Goal: Task Accomplishment & Management: Complete application form

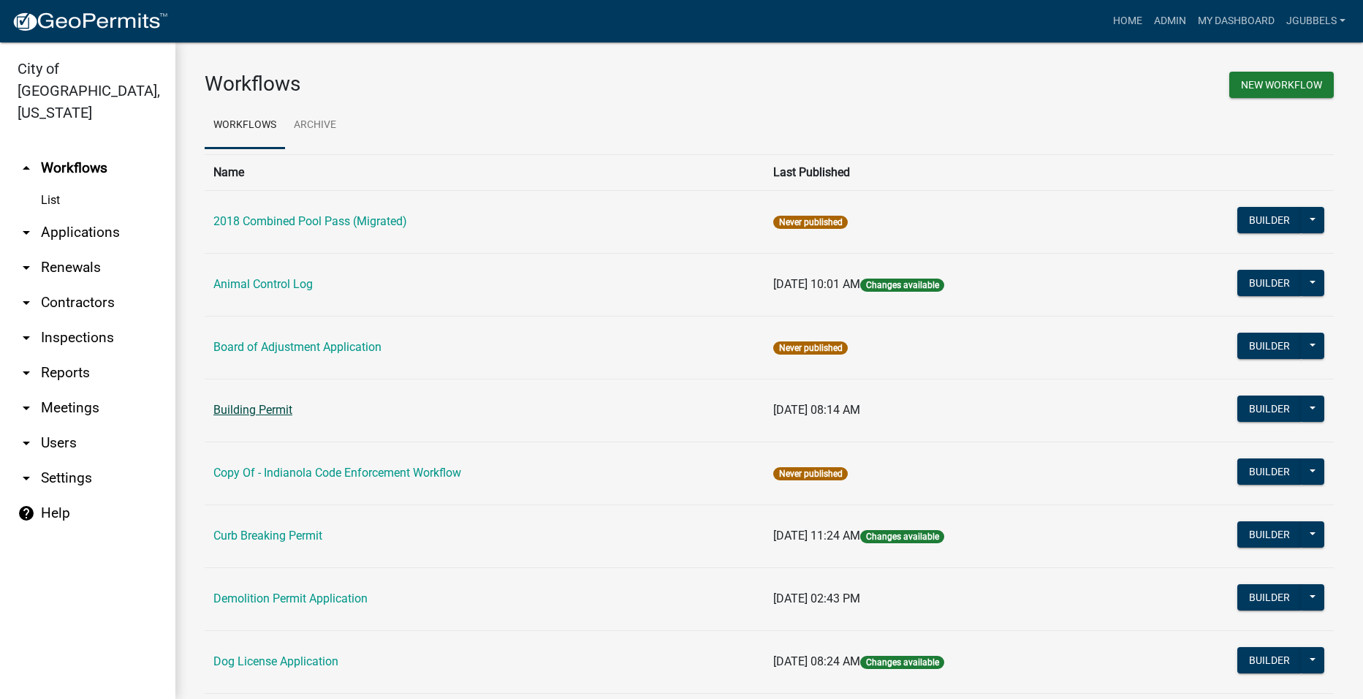
click at [247, 411] on link "Building Permit" at bounding box center [252, 410] width 79 height 14
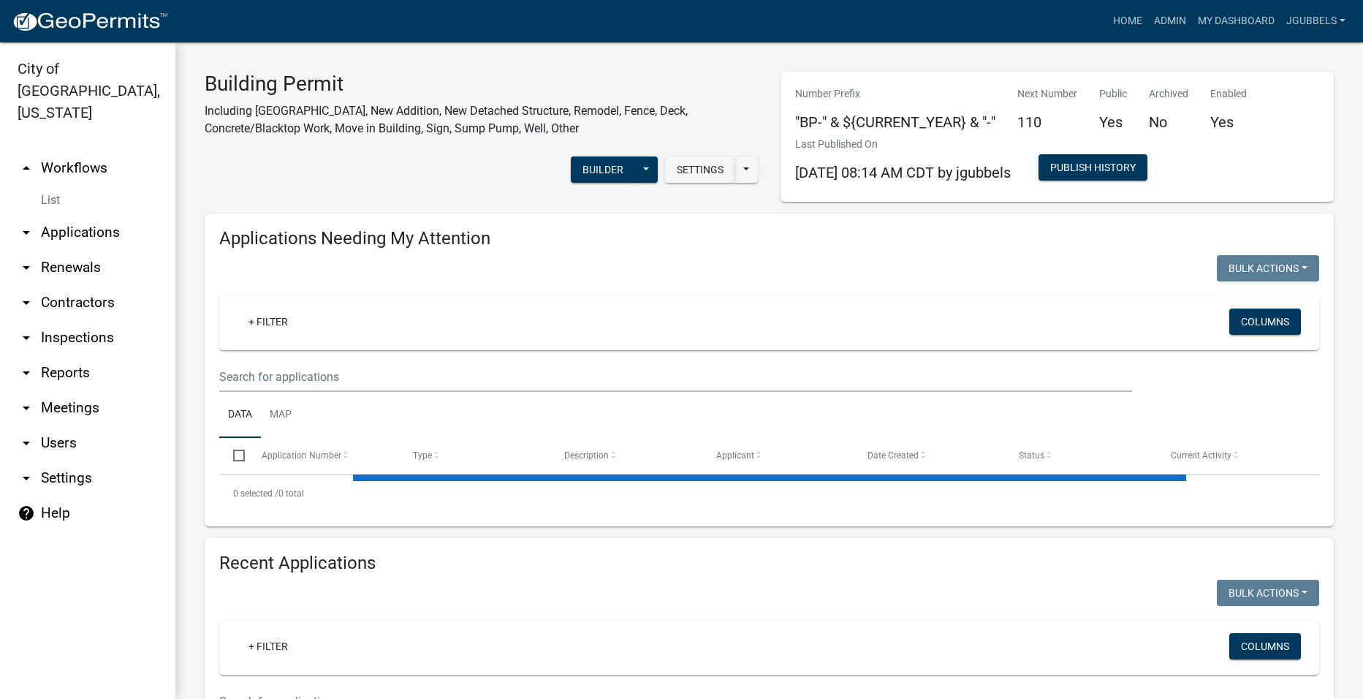
select select "2: 50"
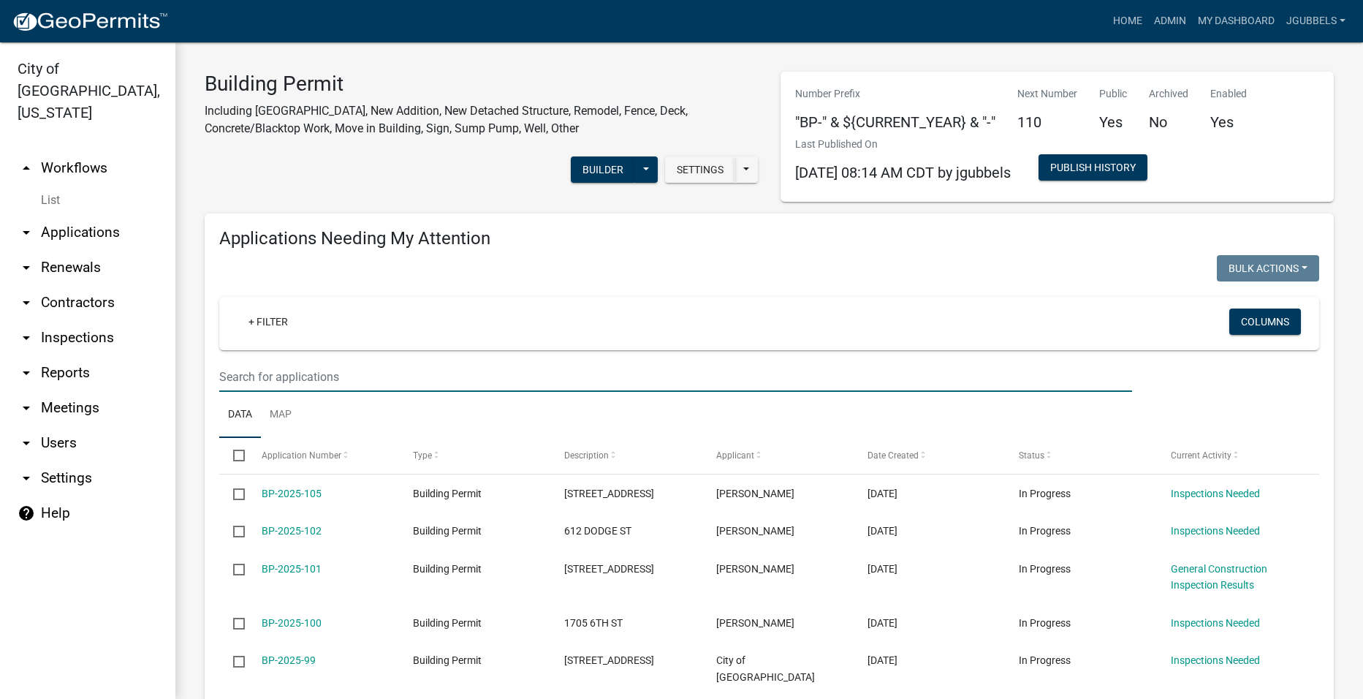
click at [422, 365] on input "text" at bounding box center [675, 377] width 913 height 30
type input "506 pine"
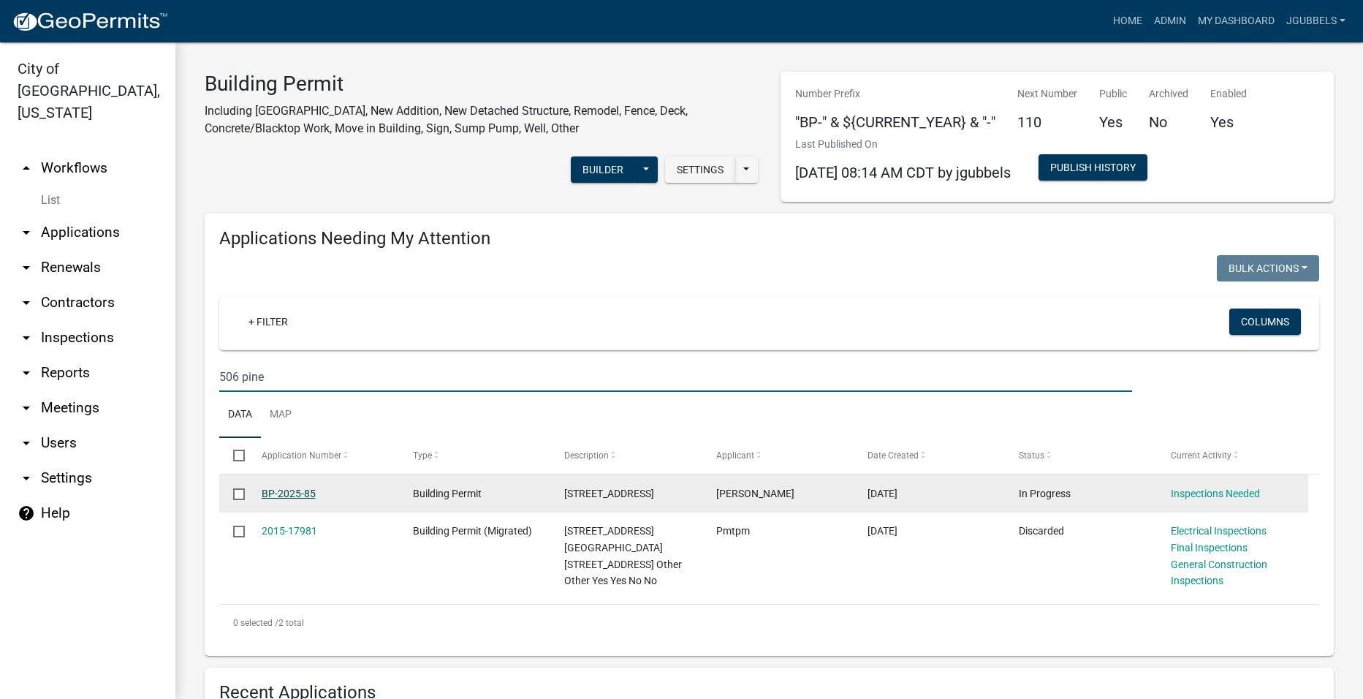
click at [295, 489] on link "BP-2025-85" at bounding box center [289, 494] width 54 height 12
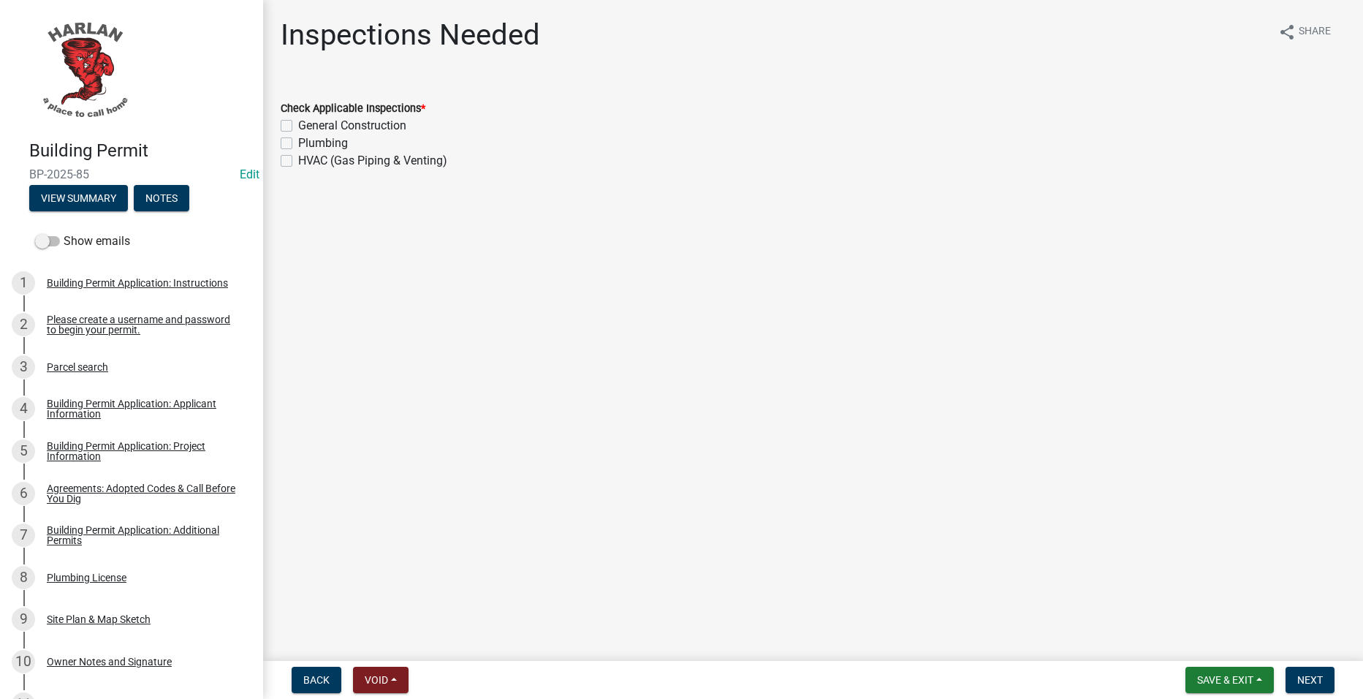
click at [347, 129] on label "General Construction" at bounding box center [352, 126] width 108 height 18
click at [308, 126] on input "General Construction" at bounding box center [303, 122] width 10 height 10
checkbox input "true"
checkbox input "false"
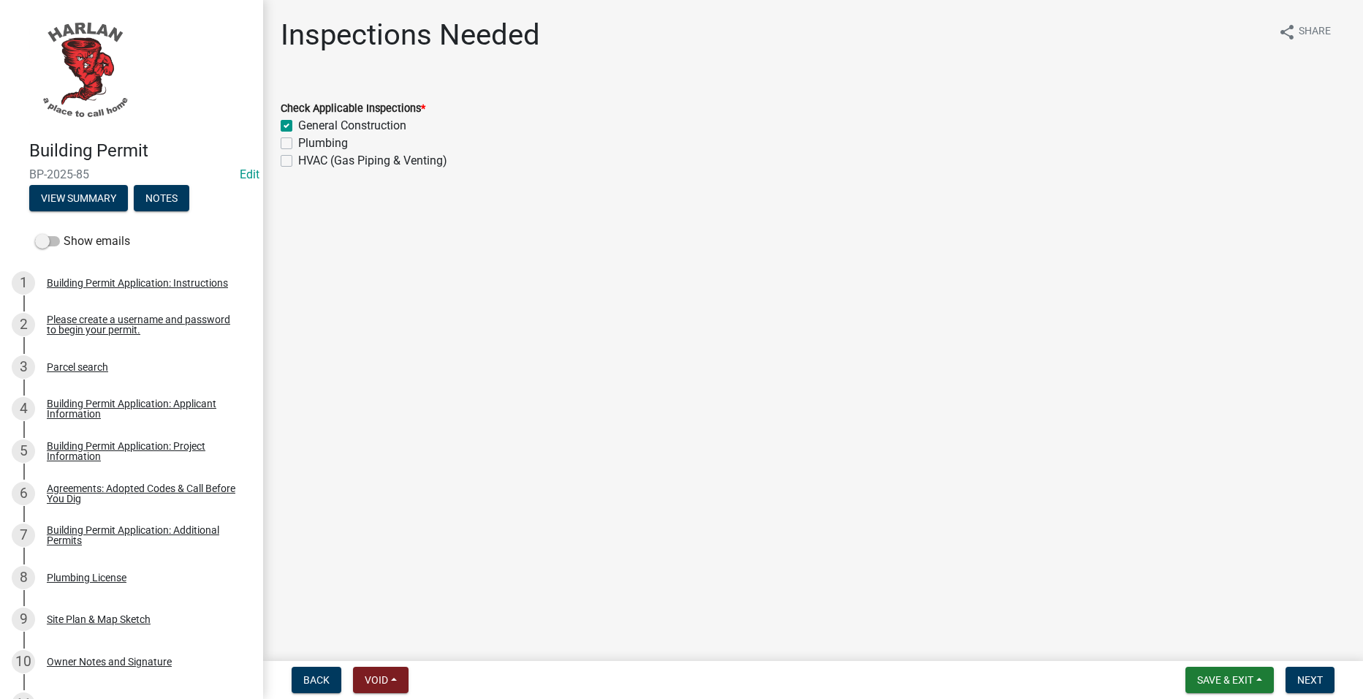
click at [323, 143] on label "Plumbing" at bounding box center [323, 143] width 50 height 18
click at [308, 143] on input "Plumbing" at bounding box center [303, 139] width 10 height 10
checkbox input "true"
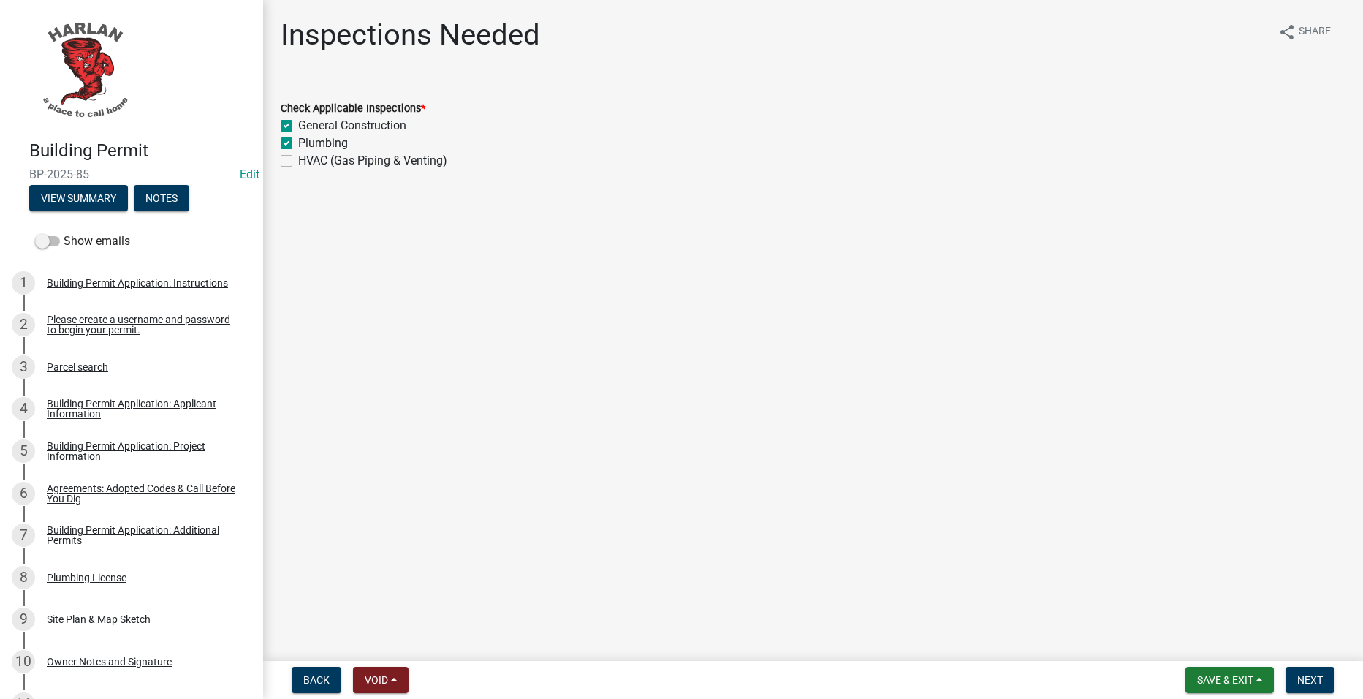
click at [323, 153] on label "HVAC (Gas Piping & Venting)" at bounding box center [372, 161] width 149 height 18
click at [308, 153] on input "HVAC (Gas Piping & Venting)" at bounding box center [303, 157] width 10 height 10
checkbox input "true"
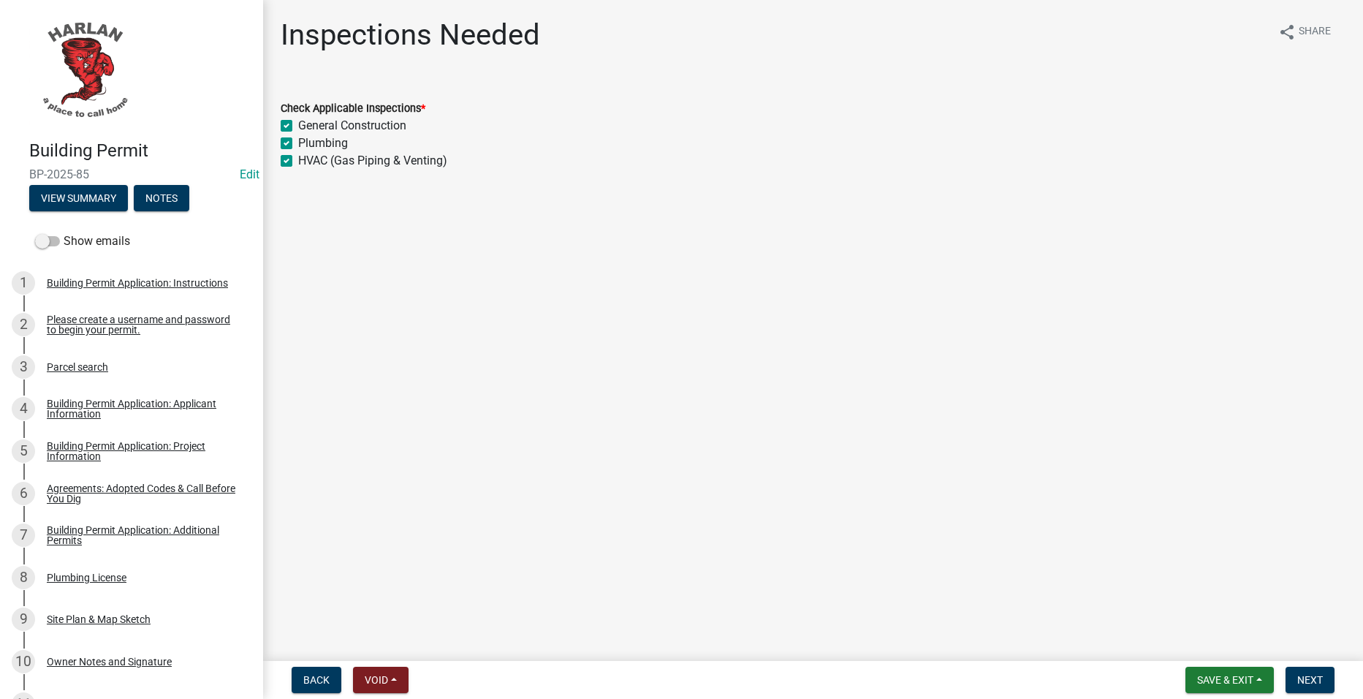
checkbox input "true"
click at [1317, 682] on span "Next" at bounding box center [1310, 680] width 26 height 12
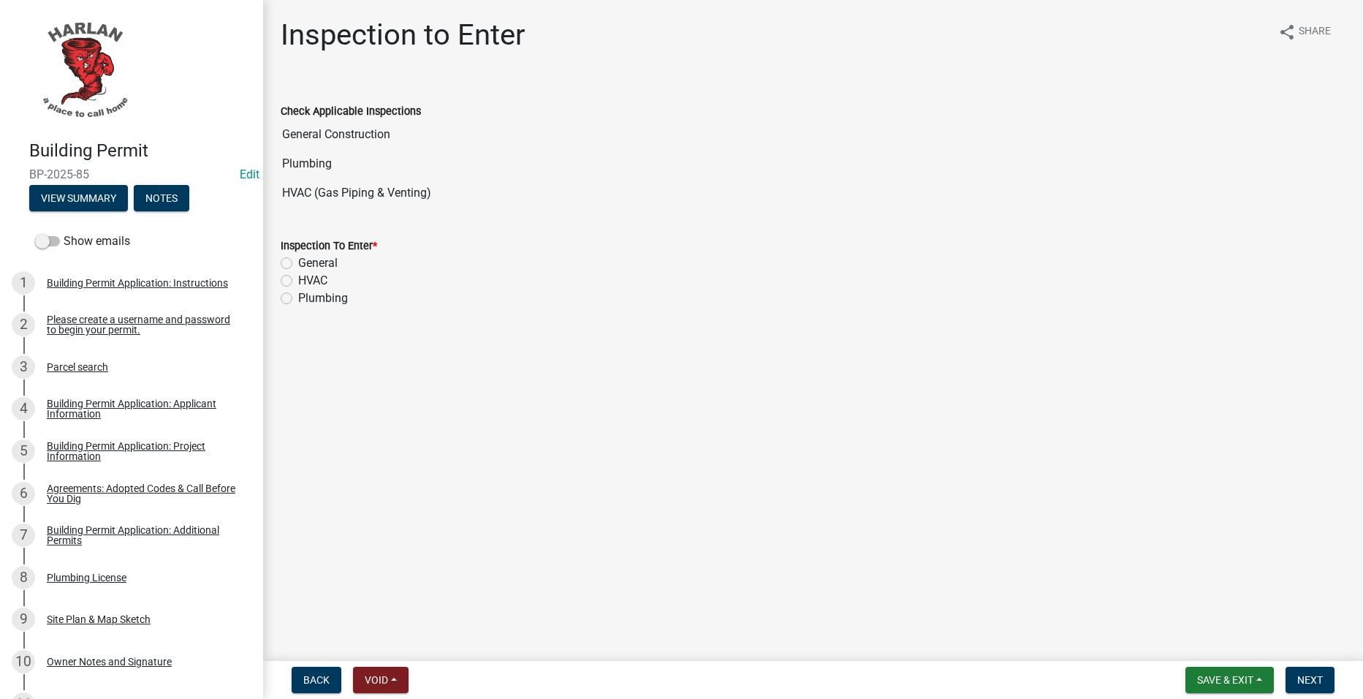
click at [308, 260] on label "General" at bounding box center [317, 263] width 39 height 18
click at [308, 260] on input "General" at bounding box center [303, 259] width 10 height 10
radio input "true"
click at [1312, 670] on button "Next" at bounding box center [1310, 680] width 49 height 26
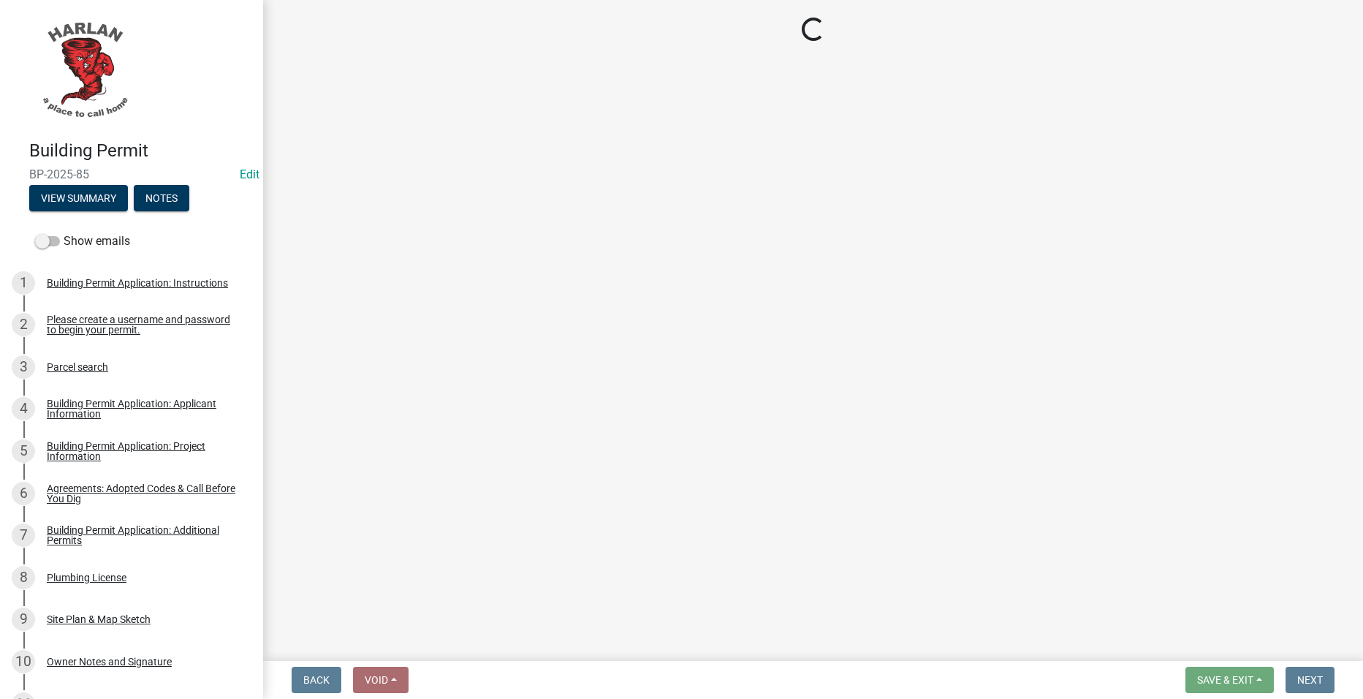
select select "351efae3-56ab-4ce2-9fde-654c356a5819"
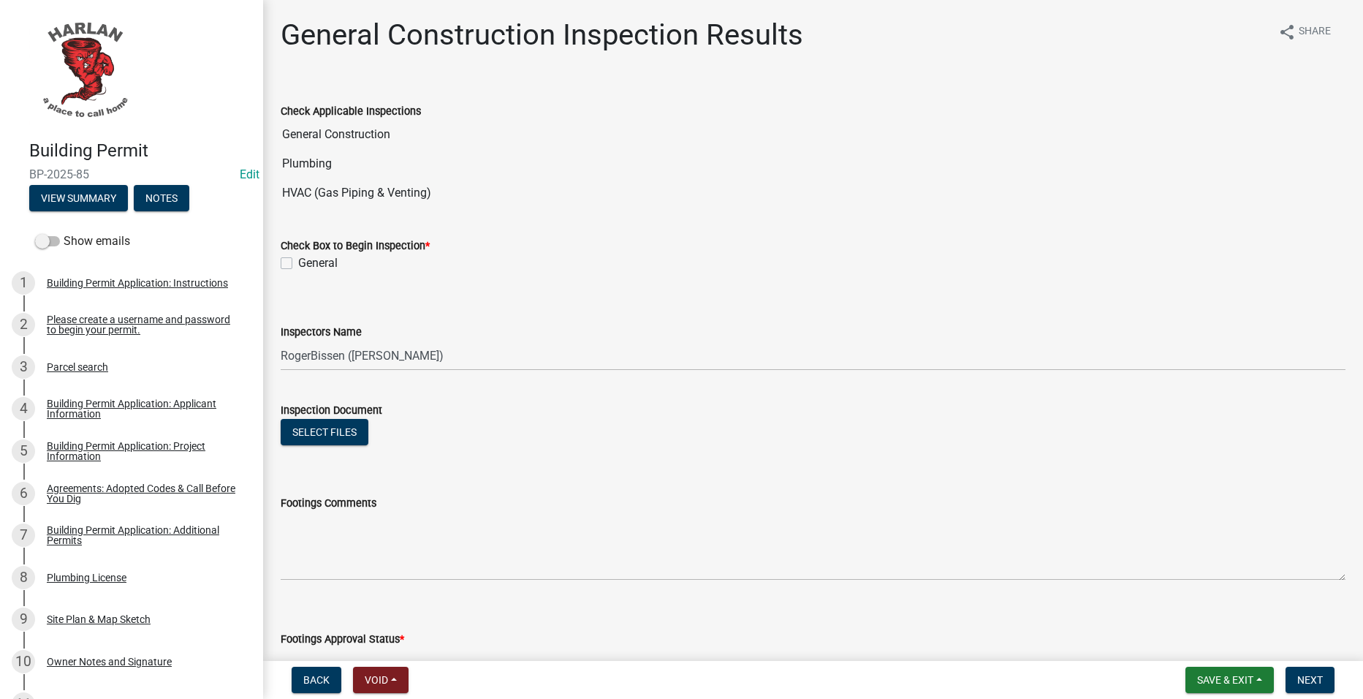
click at [312, 257] on label "General" at bounding box center [317, 263] width 39 height 18
click at [308, 257] on input "General" at bounding box center [303, 259] width 10 height 10
checkbox input "true"
click at [455, 348] on select "Select Item... RogerBissen ([PERSON_NAME]) jgubbels ([PERSON_NAME])" at bounding box center [813, 356] width 1065 height 30
select select "9c99f77a-1874-4f80-be31-8dfd52d7bf45"
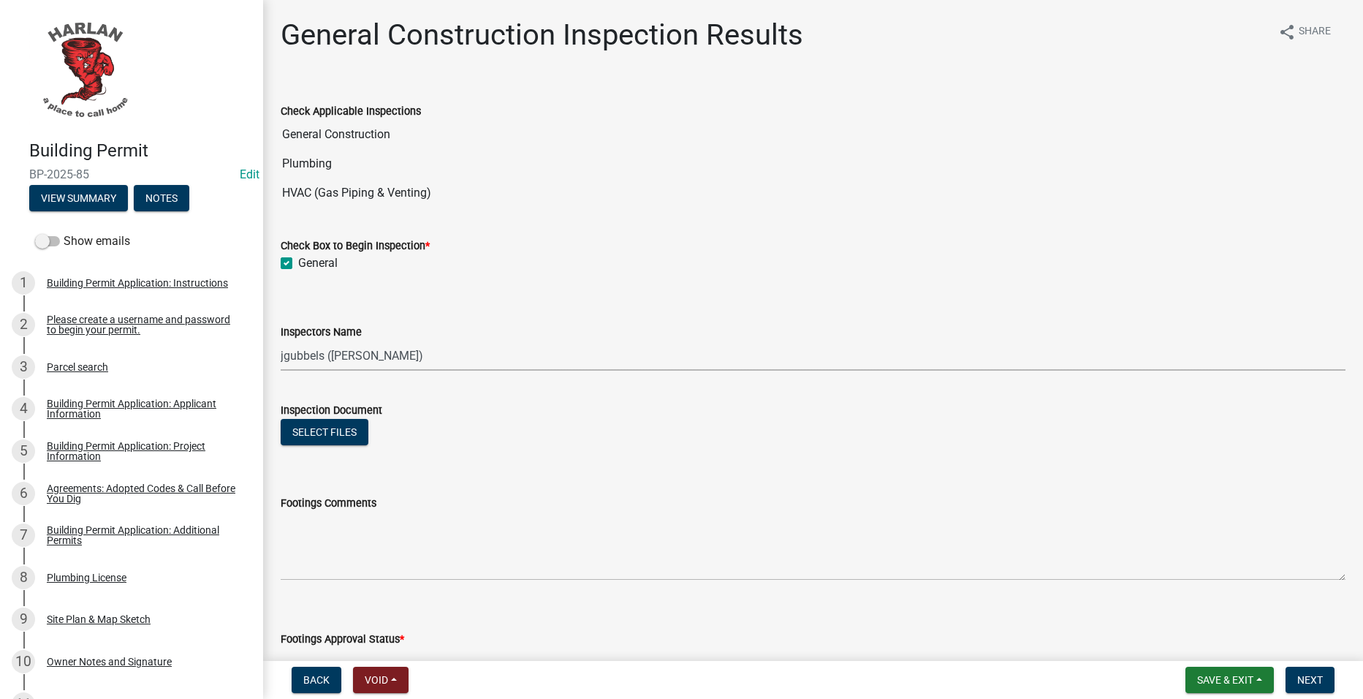
click at [281, 341] on select "Select Item... RogerBissen ([PERSON_NAME]) jgubbels ([PERSON_NAME])" at bounding box center [813, 356] width 1065 height 30
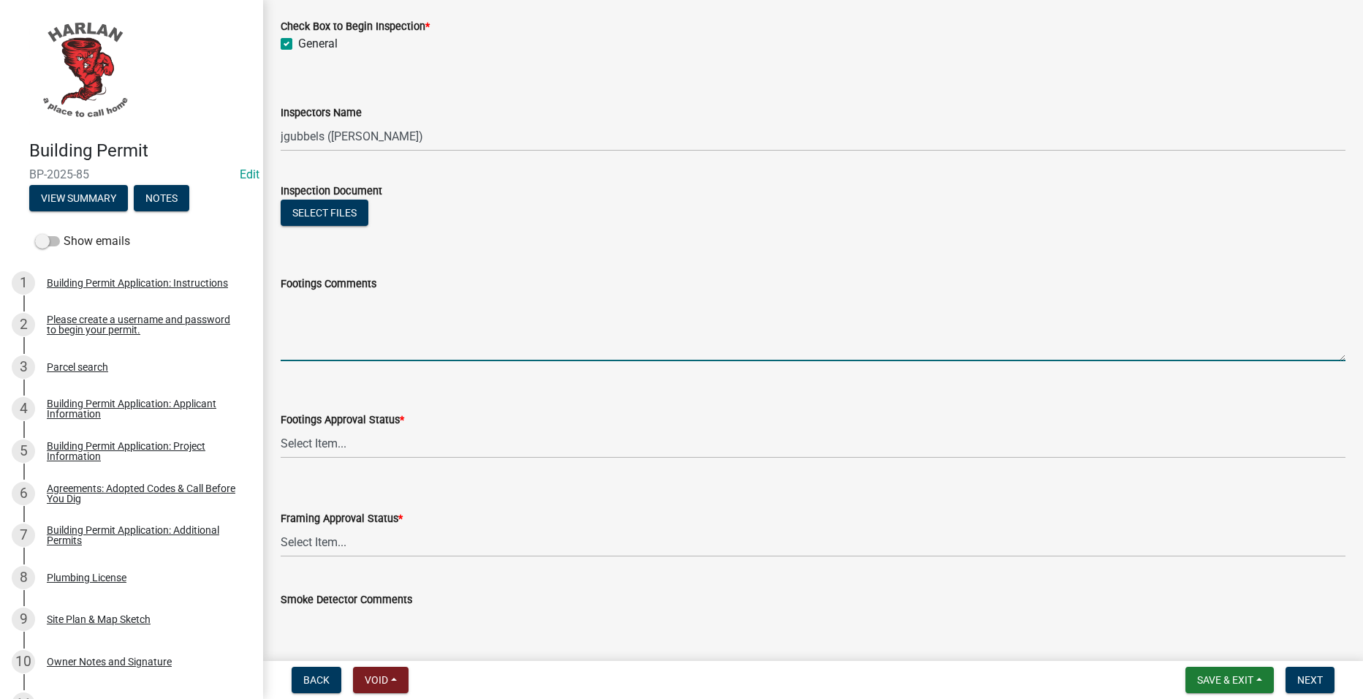
click at [452, 317] on textarea "Footings Comments" at bounding box center [813, 326] width 1065 height 69
type textarea "-9/12/25-(JG)-Footing inspection for south and east side, 44" deep and cap and …"
click at [1267, 682] on button "Save & Exit" at bounding box center [1230, 680] width 88 height 26
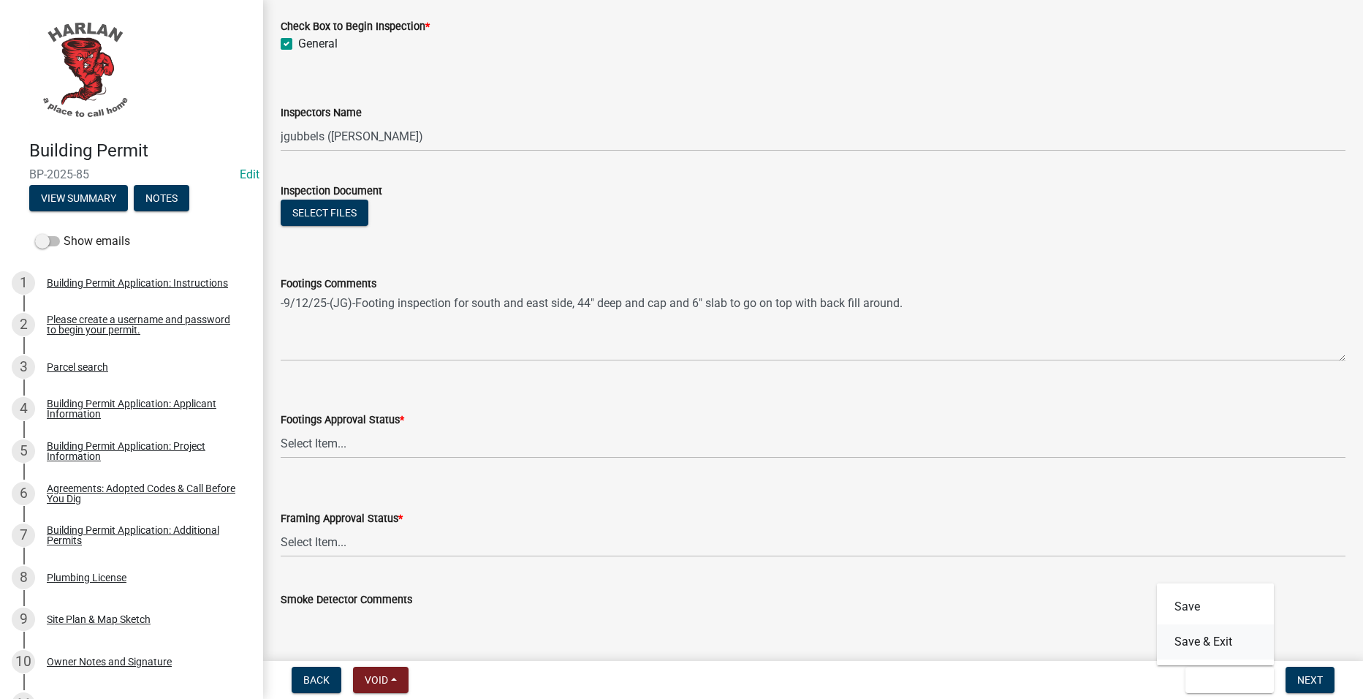
click at [1233, 648] on button "Save & Exit" at bounding box center [1215, 641] width 117 height 35
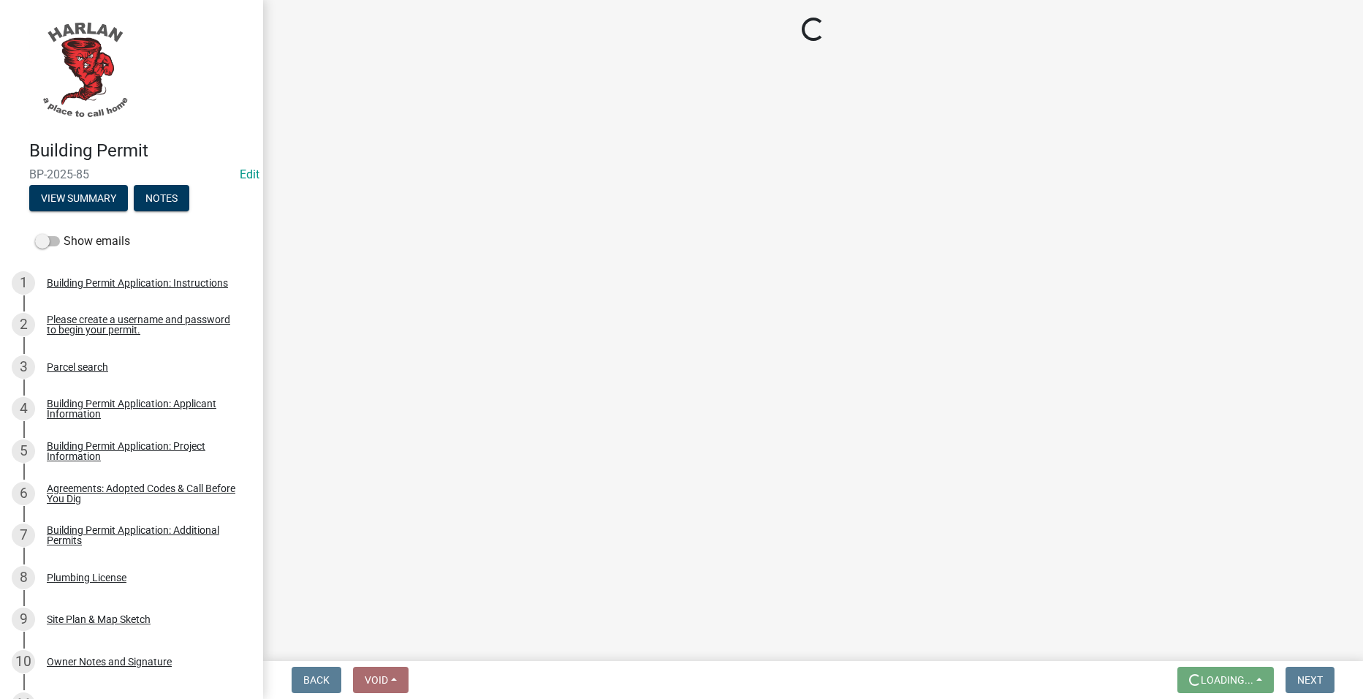
scroll to position [0, 0]
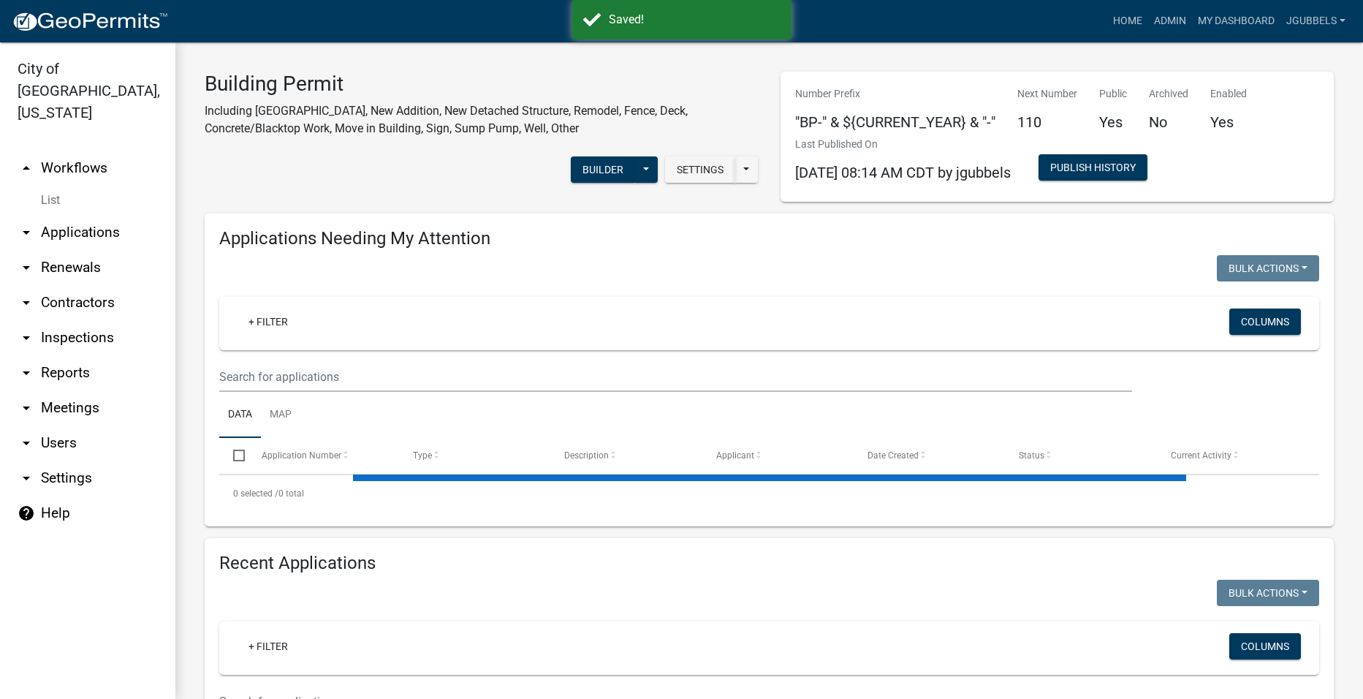
select select "2: 50"
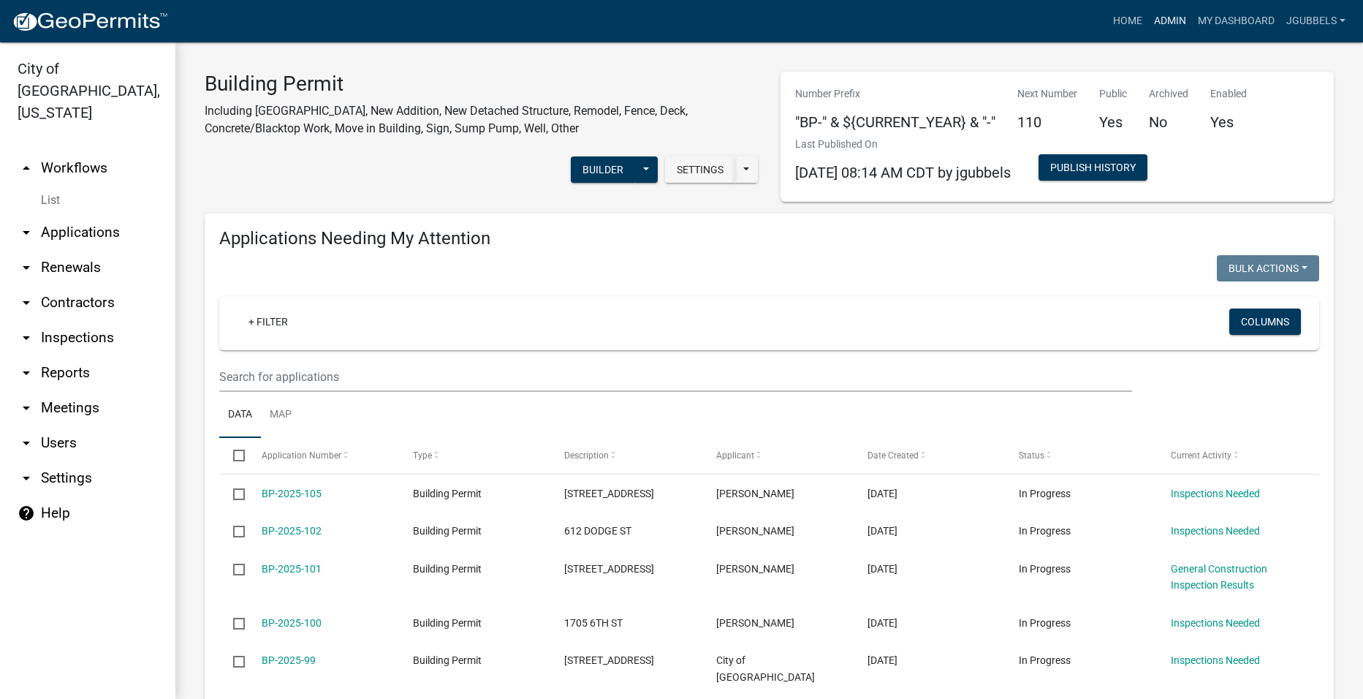
click at [1180, 12] on link "Admin" at bounding box center [1170, 21] width 44 height 28
